Goal: Navigation & Orientation: Find specific page/section

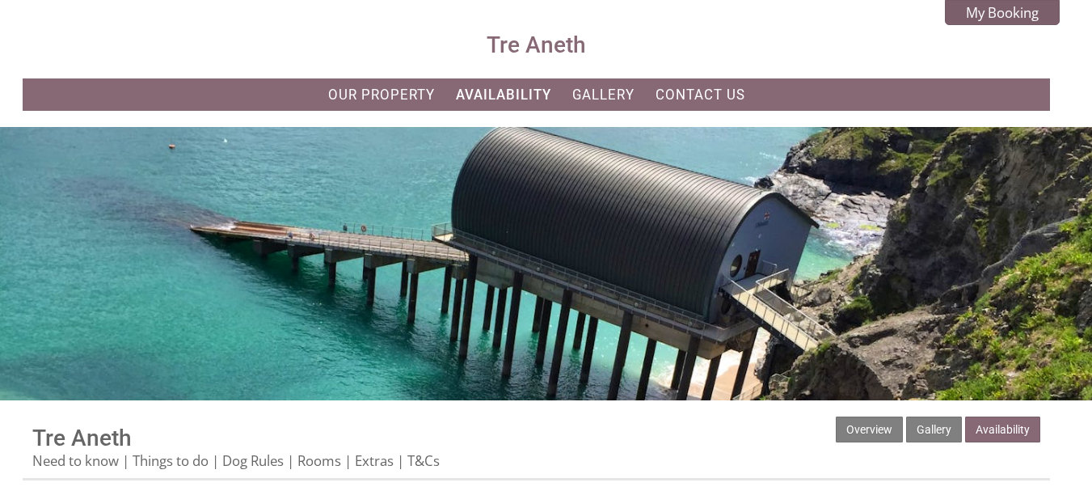
scroll to position [38, 0]
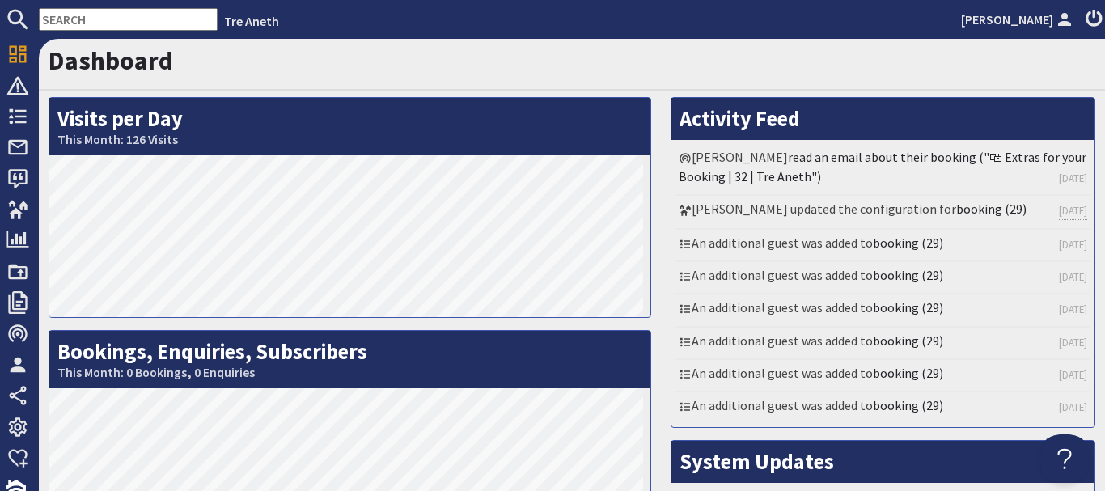
click at [522, 66] on h1 "Dashboard" at bounding box center [572, 60] width 1046 height 31
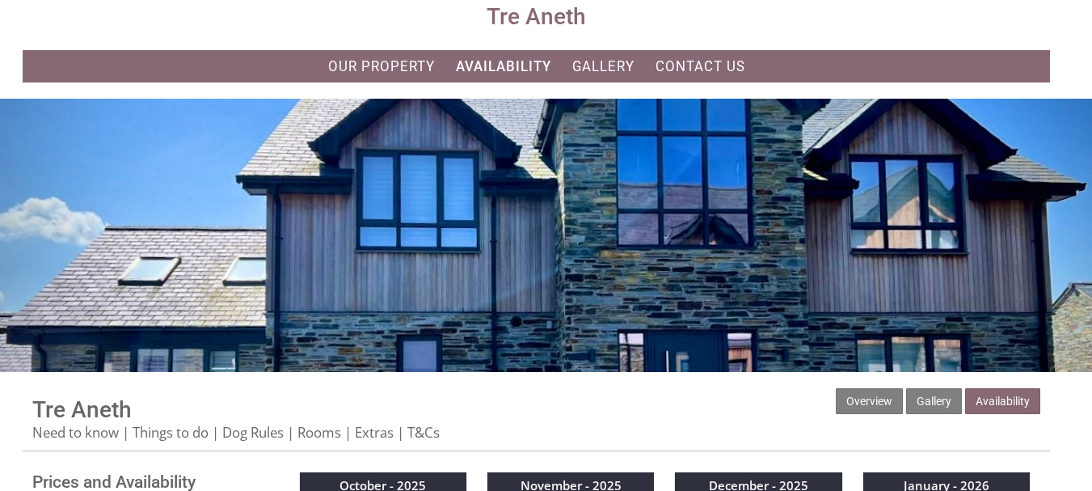
scroll to position [4, 0]
